Goal: Obtain resource: Download file/media

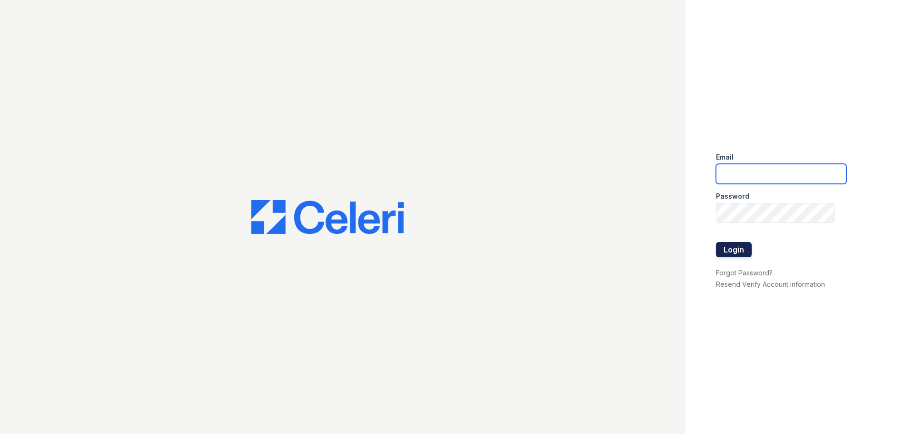
type input "[EMAIL_ADDRESS][DOMAIN_NAME]"
click at [730, 250] on button "Login" at bounding box center [734, 249] width 36 height 15
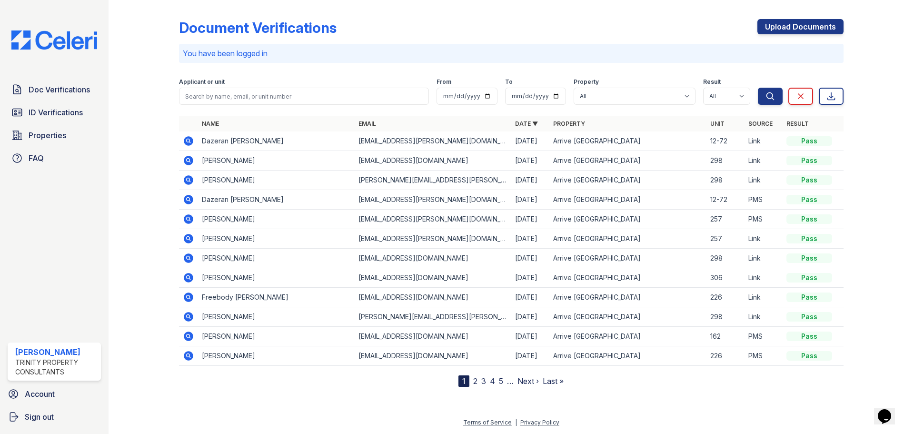
click at [188, 142] on icon at bounding box center [189, 141] width 10 height 10
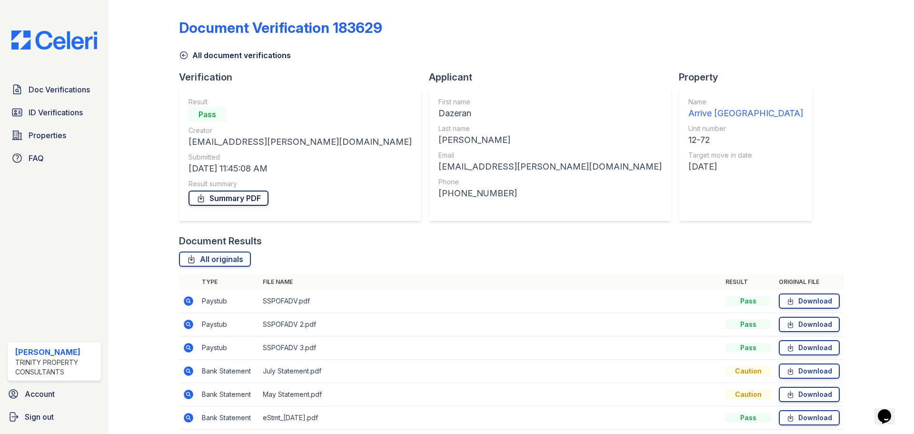
click at [226, 195] on link "Summary PDF" at bounding box center [229, 197] width 80 height 15
click at [57, 114] on span "ID Verifications" at bounding box center [56, 112] width 54 height 11
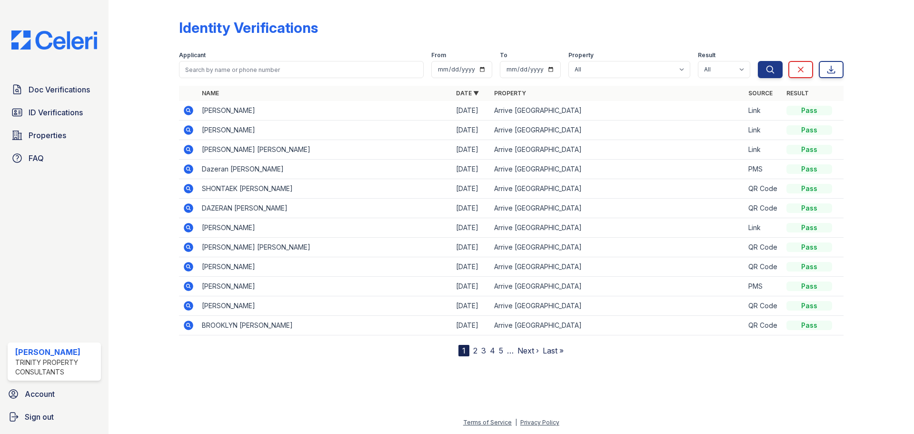
click at [186, 166] on icon at bounding box center [189, 169] width 10 height 10
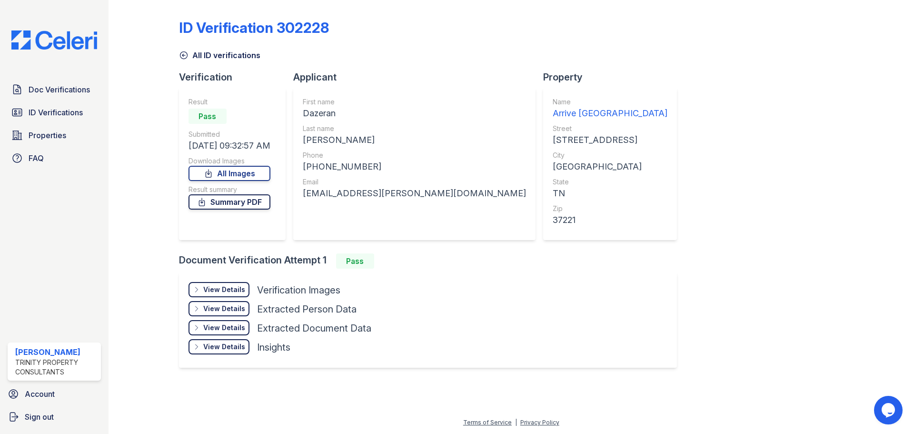
click at [245, 206] on link "Summary PDF" at bounding box center [230, 201] width 82 height 15
click at [230, 174] on link "All Images" at bounding box center [230, 173] width 82 height 15
